Goal: Information Seeking & Learning: Check status

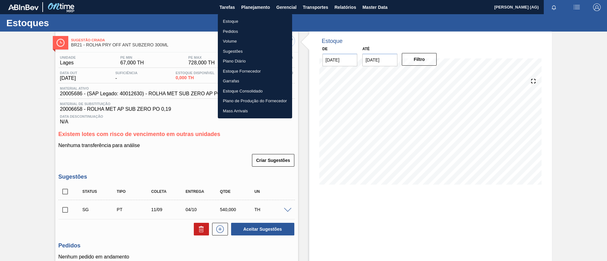
click at [253, 19] on li "Estoque" at bounding box center [255, 21] width 74 height 10
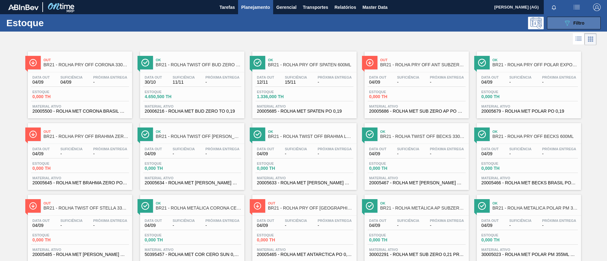
click at [585, 23] on button "089F7B8B-B2A5-4AFE-B5C0-19BA573D28AC Filtro" at bounding box center [574, 23] width 54 height 13
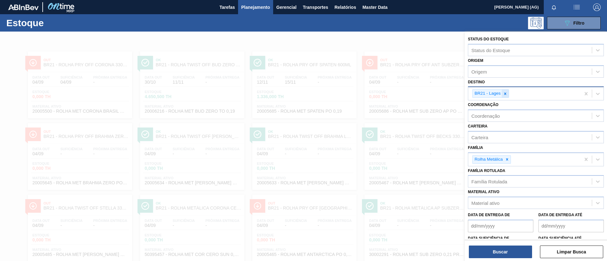
click at [506, 94] on icon at bounding box center [505, 94] width 4 height 4
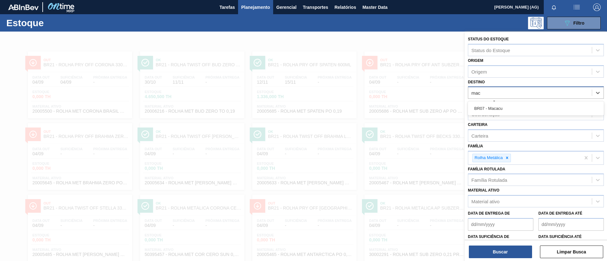
type input "maca"
click at [504, 105] on div "BR07 - Macacu" at bounding box center [536, 109] width 136 height 12
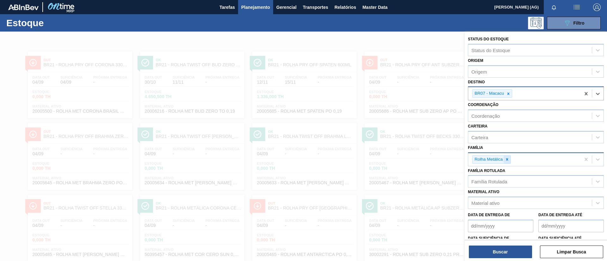
click at [506, 157] on icon at bounding box center [507, 159] width 4 height 4
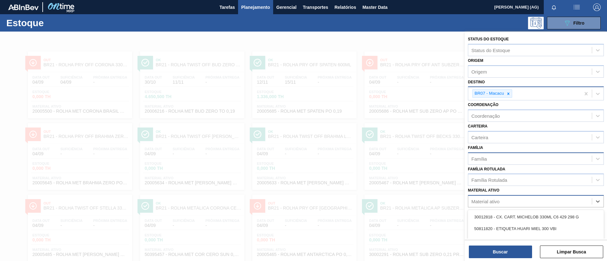
click at [519, 205] on div "Material ativo" at bounding box center [530, 201] width 124 height 9
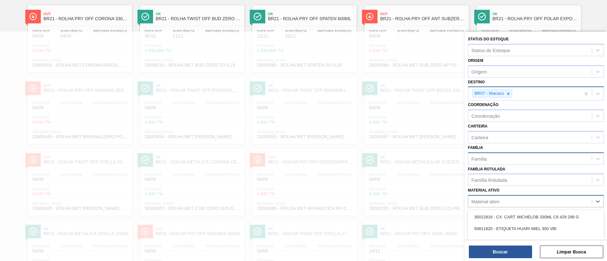
scroll to position [46, 0]
type ativo "30031679"
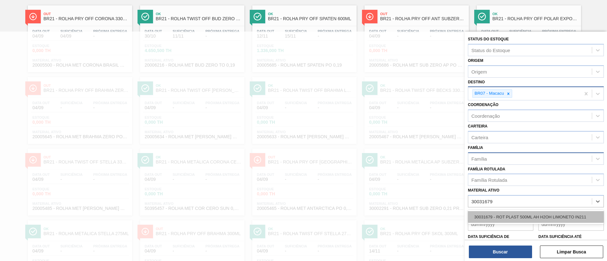
click at [519, 217] on div "30031679 - ROT PLAST 500ML AH H2OH LIMONETO IN211" at bounding box center [536, 217] width 136 height 12
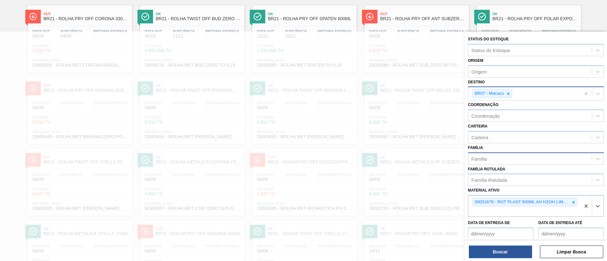
click at [515, 259] on div "Status do Estoque Status do Estoque Origem Origem Destino BR07 - Macacu Coorden…" at bounding box center [535, 147] width 142 height 231
click at [510, 255] on button "Buscar" at bounding box center [500, 252] width 63 height 13
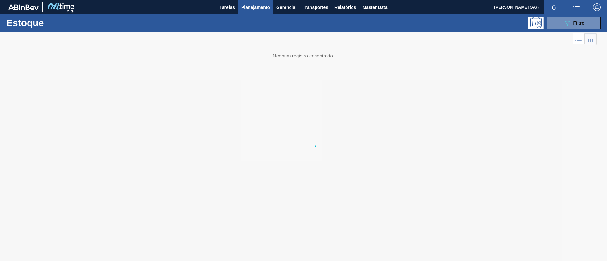
scroll to position [0, 0]
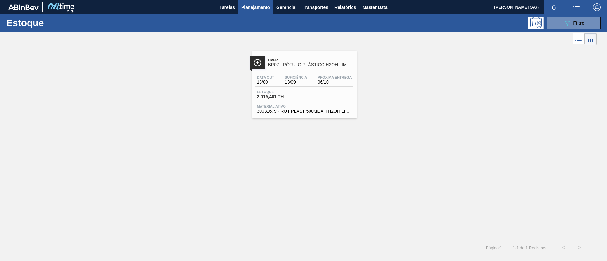
click at [264, 63] on div at bounding box center [257, 63] width 15 height 14
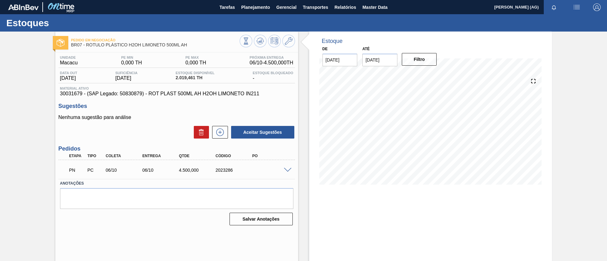
click at [287, 172] on div "PN PC 06/10 06/10 4.500,000 2023286" at bounding box center [176, 170] width 236 height 16
click at [286, 169] on span at bounding box center [288, 170] width 8 height 5
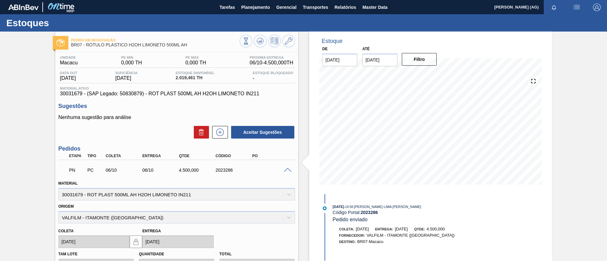
click at [284, 167] on div at bounding box center [288, 169] width 13 height 5
click at [284, 170] on span at bounding box center [288, 170] width 8 height 5
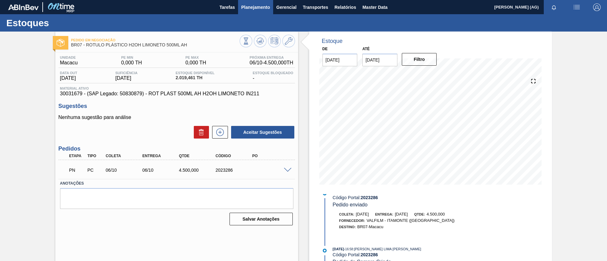
click at [247, 9] on span "Planejamento" at bounding box center [255, 7] width 29 height 8
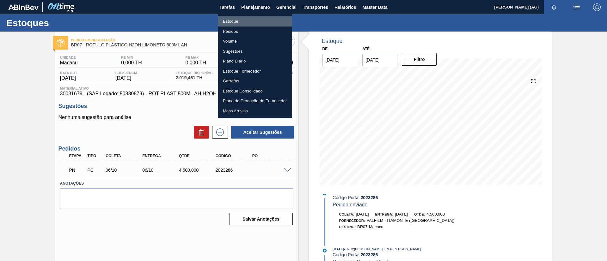
click at [242, 20] on li "Estoque" at bounding box center [255, 21] width 74 height 10
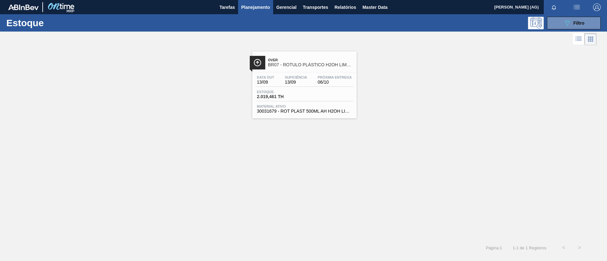
click at [280, 70] on div "Over BR07 - RÓTULO PLÁSTICO H2OH LIMONETO 500ML AH Data out 13/09 Suficiência 1…" at bounding box center [304, 84] width 104 height 67
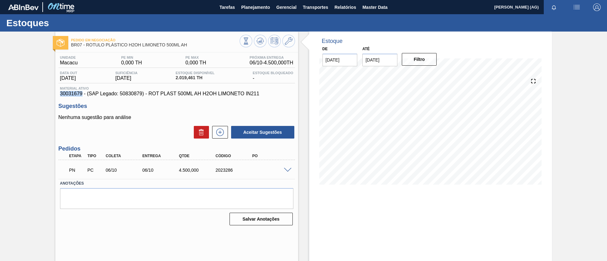
drag, startPoint x: 60, startPoint y: 96, endPoint x: 81, endPoint y: 94, distance: 20.9
click at [81, 94] on span "30031679 - (SAP Legado: 50830879) - ROT PLAST 500ML AH H2OH LIMONETO IN211" at bounding box center [176, 94] width 233 height 6
copy span "30031679"
click at [254, 9] on span "Planejamento" at bounding box center [255, 7] width 29 height 8
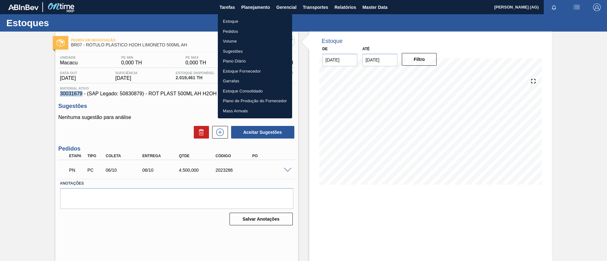
click at [240, 23] on li "Estoque" at bounding box center [255, 21] width 74 height 10
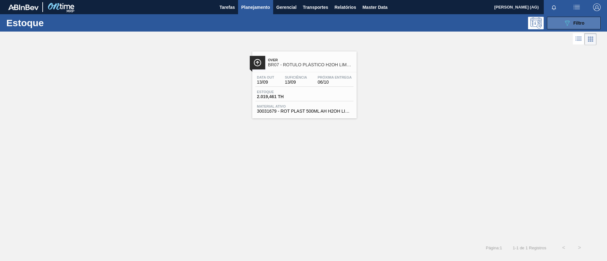
click at [559, 23] on button "089F7B8B-B2A5-4AFE-B5C0-19BA573D28AC Filtro" at bounding box center [574, 23] width 54 height 13
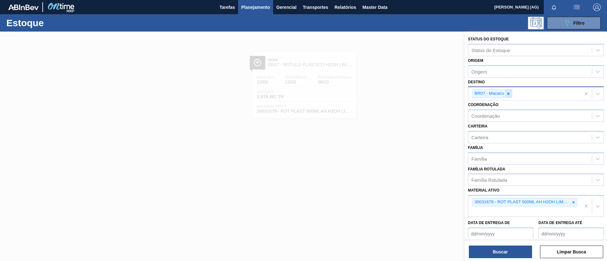
click at [507, 96] on icon at bounding box center [508, 94] width 4 height 4
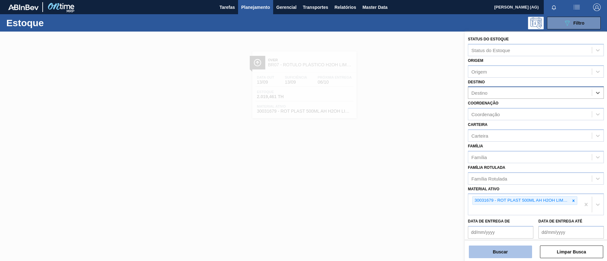
click at [519, 254] on button "Buscar" at bounding box center [500, 252] width 63 height 13
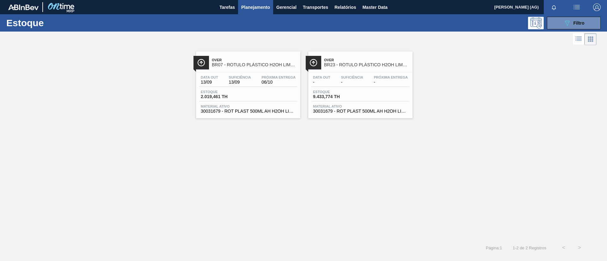
click at [311, 60] on img at bounding box center [313, 63] width 8 height 8
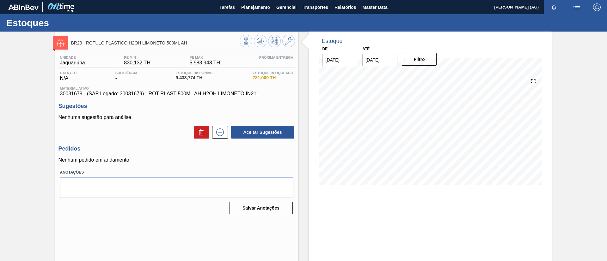
click at [584, 131] on div "BR23 - RÓTULO PLÁSTICO H2OH LIMONETO 500ML AH Unidade Jaguariúna PE MIN 830,132…" at bounding box center [303, 152] width 607 height 240
click at [558, 142] on div "BR23 - RÓTULO PLÁSTICO H2OH LIMONETO 500ML AH Unidade Jaguariúna PE MIN 830,132…" at bounding box center [303, 152] width 607 height 240
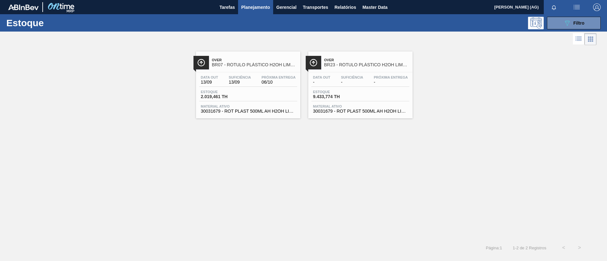
click at [213, 66] on span "BR07 - RÓTULO PLÁSTICO H2OH LIMONETO 500ML AH" at bounding box center [254, 65] width 85 height 5
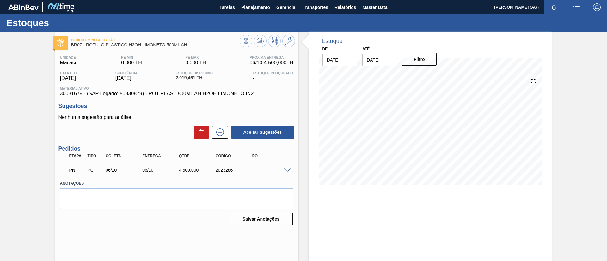
click at [287, 171] on span at bounding box center [288, 170] width 8 height 5
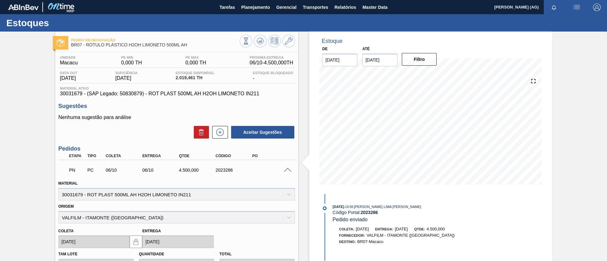
click at [384, 64] on input "[DATE]" at bounding box center [379, 60] width 35 height 13
click at [431, 75] on button "Next Month" at bounding box center [433, 75] width 4 height 4
click at [427, 137] on div "1" at bounding box center [431, 136] width 9 height 9
type input "[DATE]"
click at [435, 63] on button "Filtro" at bounding box center [419, 59] width 35 height 13
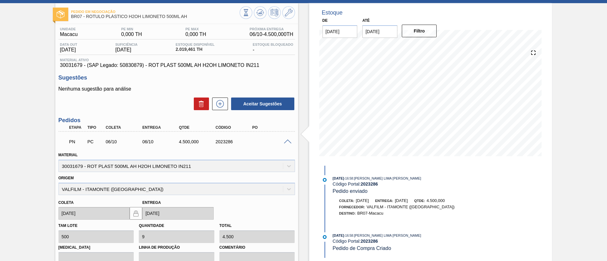
scroll to position [47, 0]
